Goal: Find specific page/section: Find specific page/section

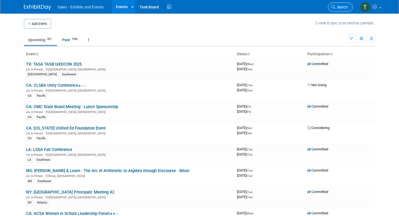
click at [340, 8] on span "Search" at bounding box center [341, 7] width 12 height 4
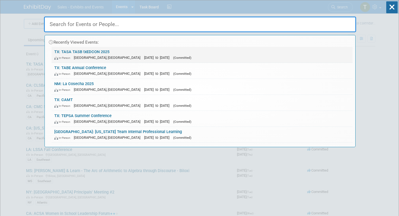
click at [97, 53] on link "TX: TASA TASB txEDCON 2025 In-Person [GEOGRAPHIC_DATA], [GEOGRAPHIC_DATA] [DATE…" at bounding box center [202, 55] width 301 height 16
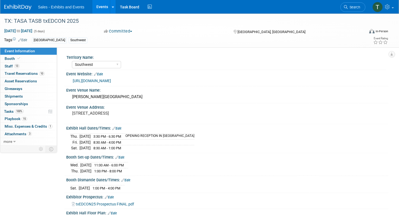
select select "Southwest"
click at [12, 59] on span "Booth" at bounding box center [13, 58] width 17 height 4
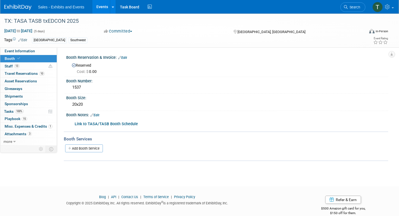
click at [99, 123] on b "Link to TASA/TASB Booth Schedule" at bounding box center [106, 124] width 63 height 5
